Goal: Task Accomplishment & Management: Complete application form

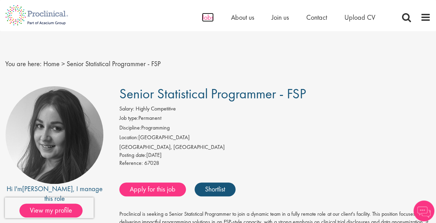
click at [208, 13] on span "Jobs" at bounding box center [208, 17] width 12 height 9
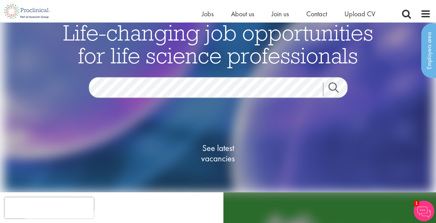
scroll to position [18, 0]
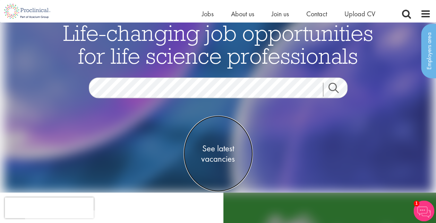
click at [220, 149] on span "See latest vacancies" at bounding box center [217, 154] width 69 height 21
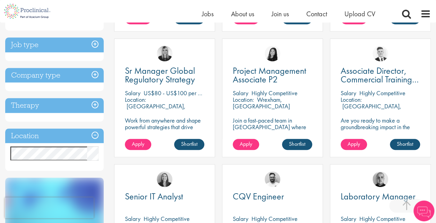
scroll to position [253, 0]
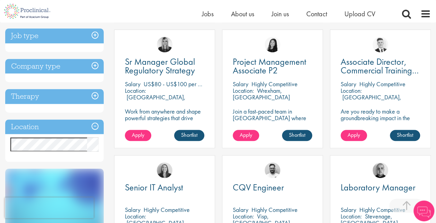
click at [45, 135] on div "Location Specified location Miles" at bounding box center [54, 141] width 98 height 43
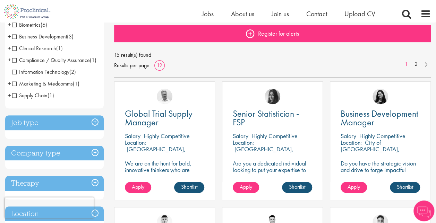
scroll to position [78, 0]
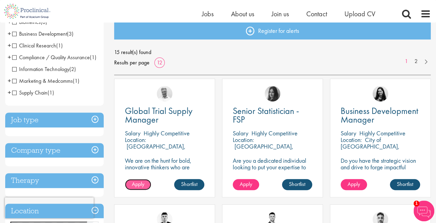
drag, startPoint x: 147, startPoint y: 113, endPoint x: 137, endPoint y: 185, distance: 72.5
click at [137, 185] on span "Apply" at bounding box center [138, 184] width 12 height 7
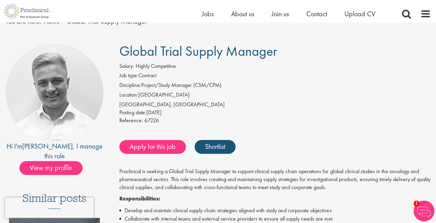
scroll to position [33, 0]
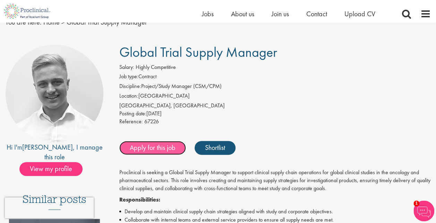
click at [152, 147] on link "Apply for this job" at bounding box center [152, 148] width 67 height 14
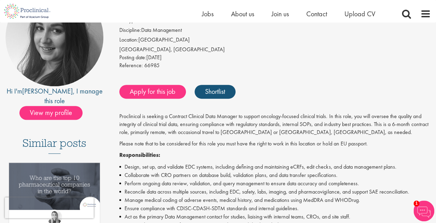
scroll to position [59, 0]
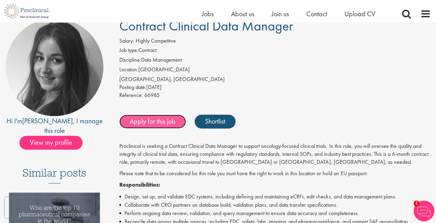
click at [144, 124] on link "Apply for this job" at bounding box center [152, 122] width 67 height 14
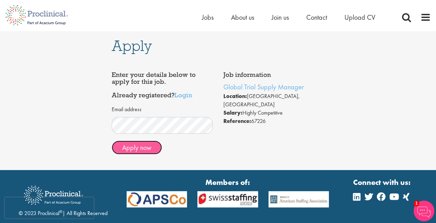
click at [147, 153] on button "Apply now" at bounding box center [137, 148] width 50 height 14
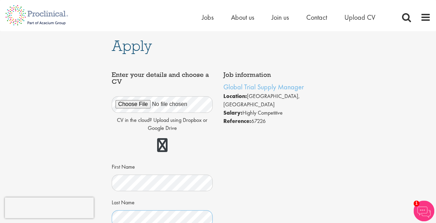
scroll to position [3, 0]
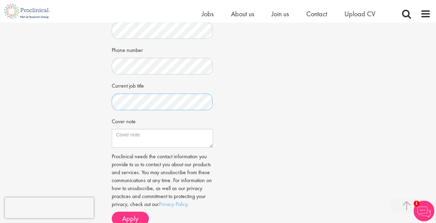
scroll to position [180, 0]
click at [162, 132] on textarea "Cover note" at bounding box center [162, 138] width 101 height 19
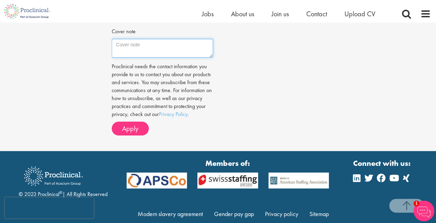
scroll to position [285, 0]
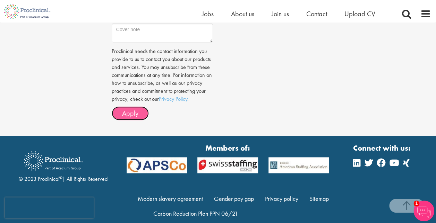
click at [132, 118] on span "Apply" at bounding box center [130, 113] width 16 height 9
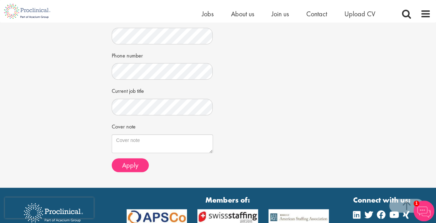
scroll to position [206, 0]
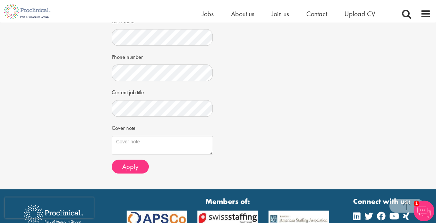
click at [257, 67] on div "Job information Contract Clinical Data Manager Location: London, England Salary…" at bounding box center [217, 15] width 223 height 325
click at [134, 171] on button "Apply" at bounding box center [130, 167] width 37 height 14
